Goal: Task Accomplishment & Management: Manage account settings

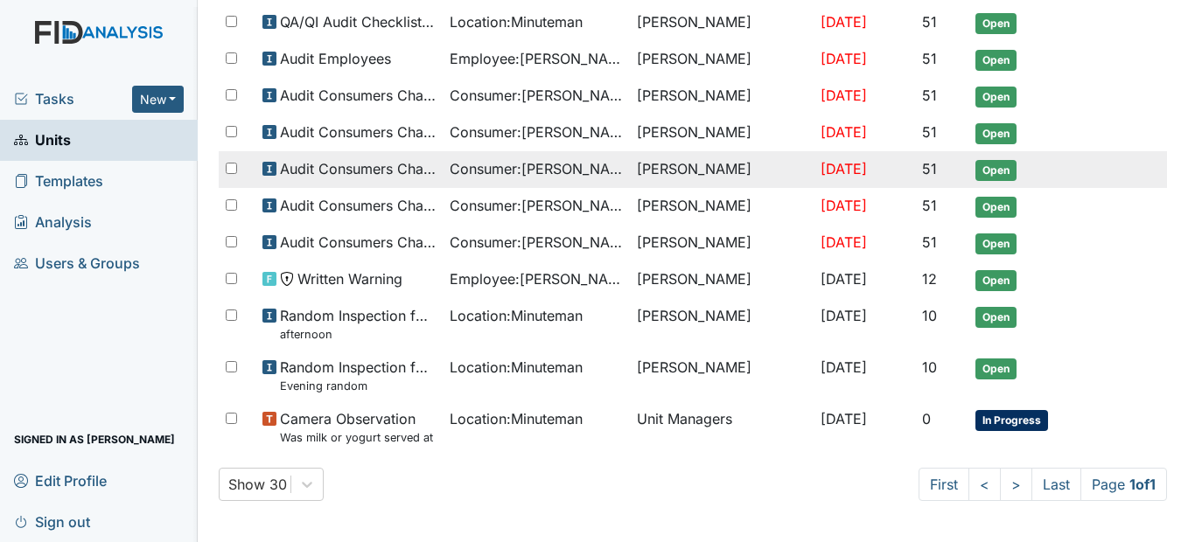
scroll to position [801, 0]
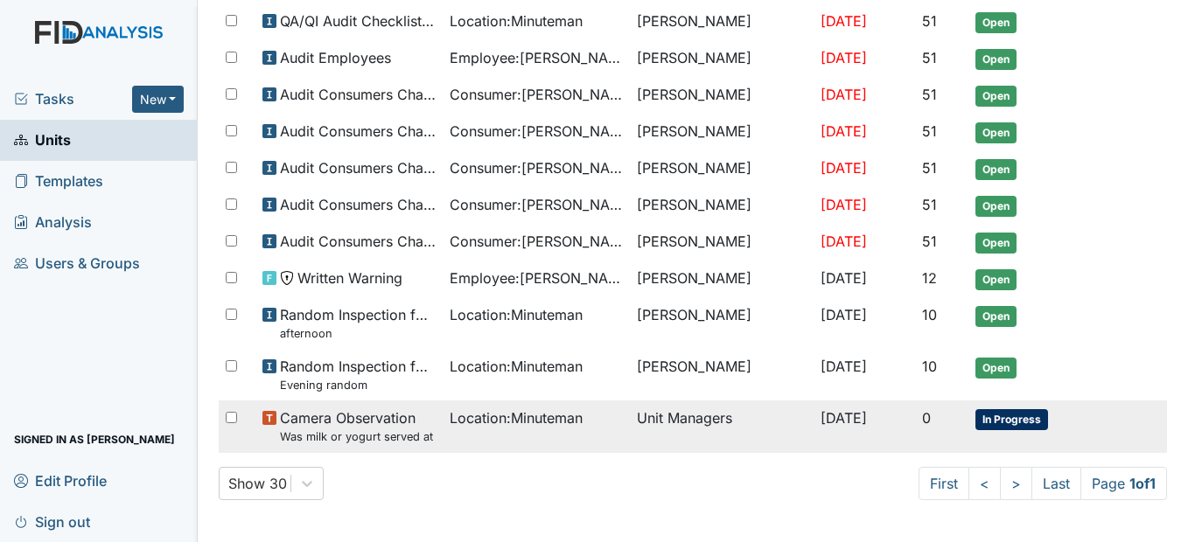
click at [495, 429] on span "Location : Minuteman" at bounding box center [516, 418] width 133 height 21
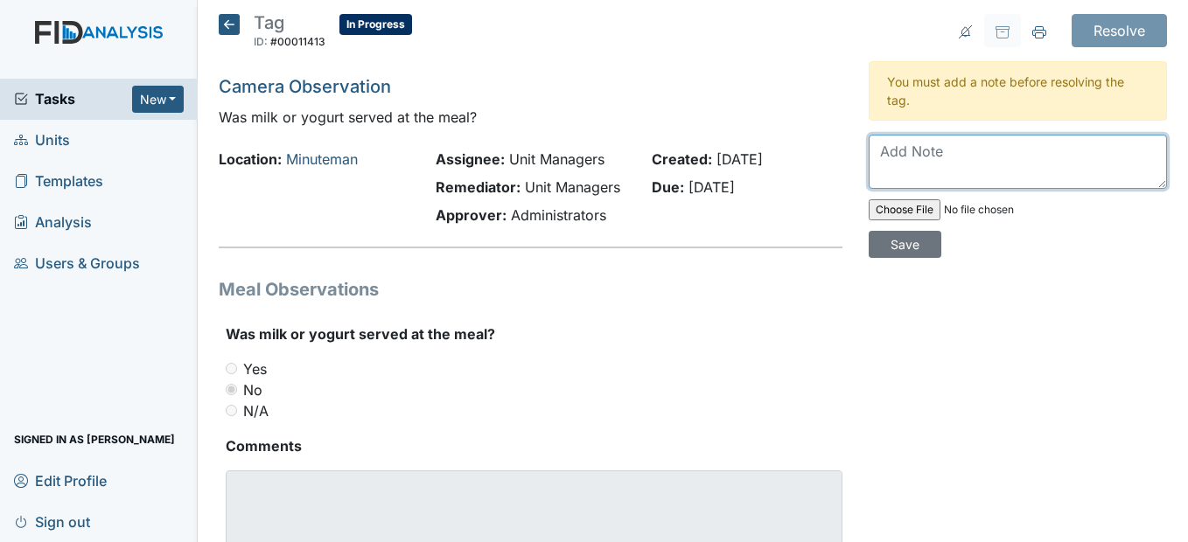
click at [883, 165] on textarea at bounding box center [1018, 162] width 298 height 54
type textarea "Will make sure that milk or yogurt gets served"
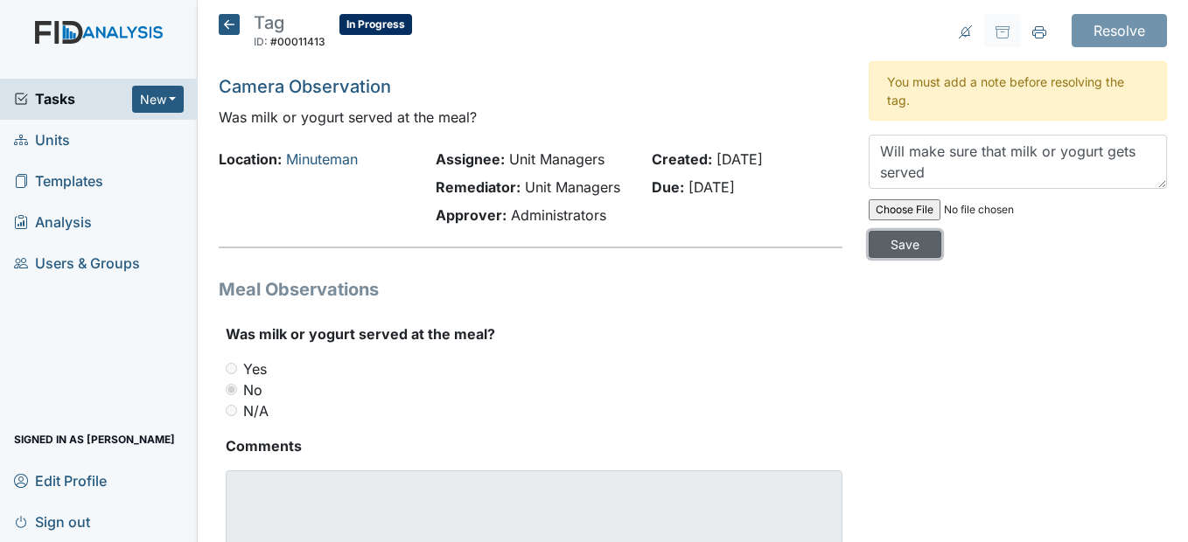
click at [897, 246] on input "Save" at bounding box center [905, 244] width 73 height 27
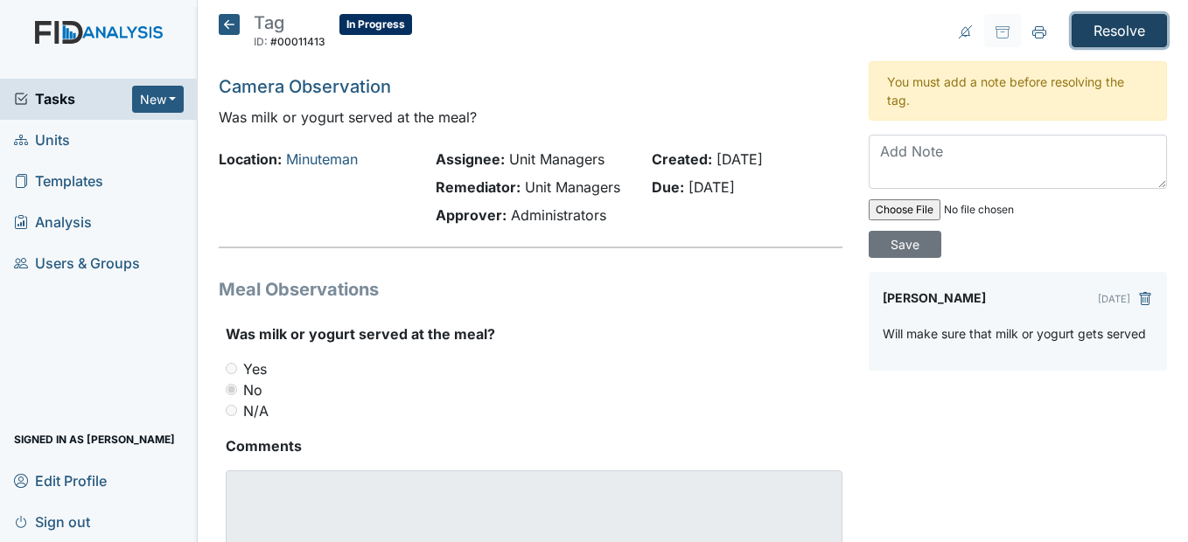
click at [1100, 40] on input "Resolve" at bounding box center [1119, 30] width 95 height 33
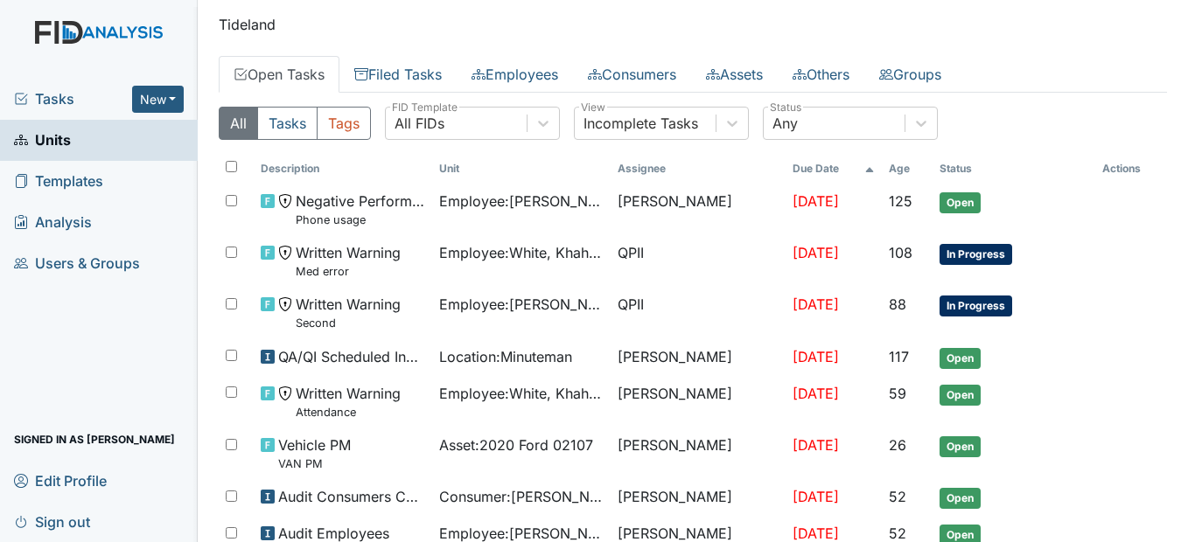
scroll to position [101, 0]
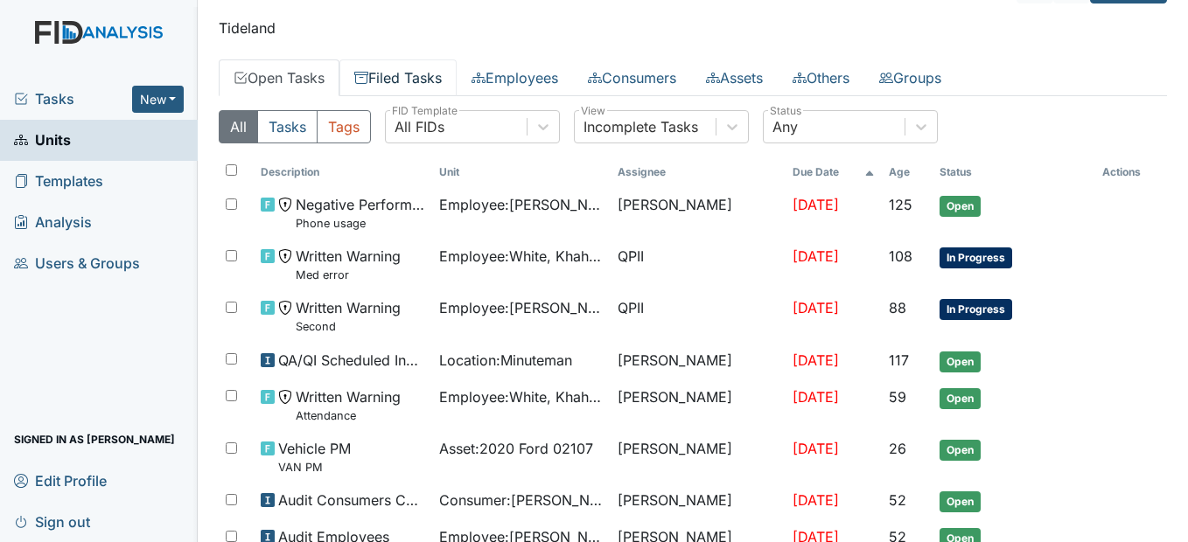
click at [416, 79] on link "Filed Tasks" at bounding box center [397, 77] width 117 height 37
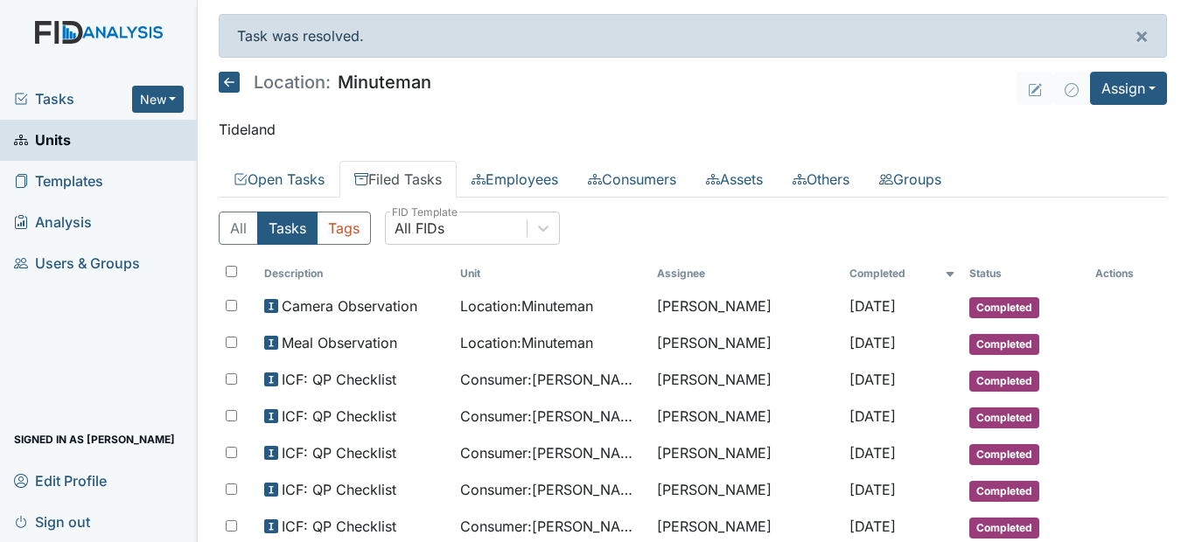
click at [227, 85] on icon at bounding box center [229, 82] width 21 height 21
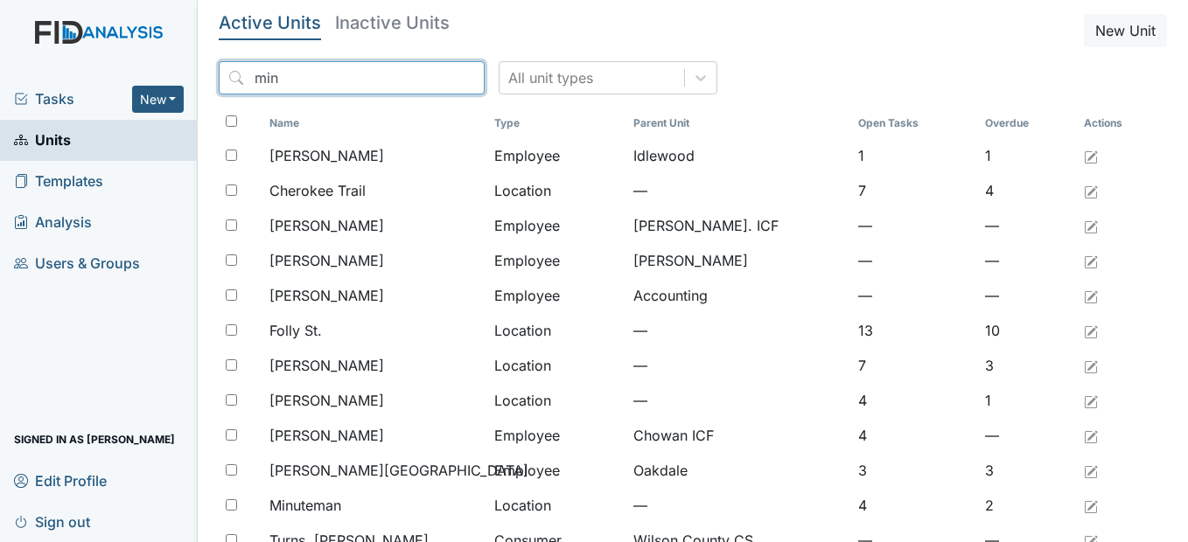
click at [435, 78] on input "min" at bounding box center [352, 77] width 266 height 33
